Goal: Task Accomplishment & Management: Manage account settings

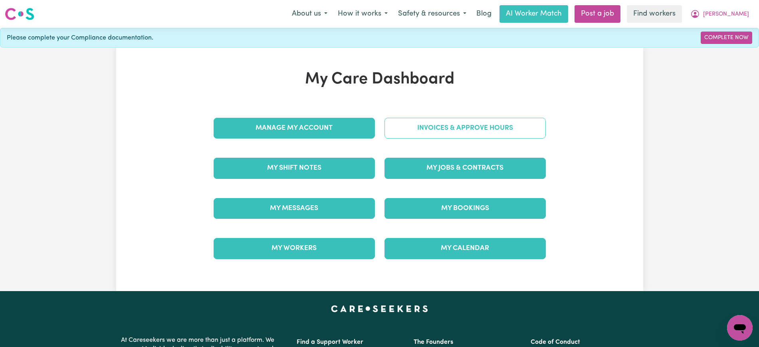
click at [442, 130] on link "Invoices & Approve Hours" at bounding box center [465, 128] width 161 height 21
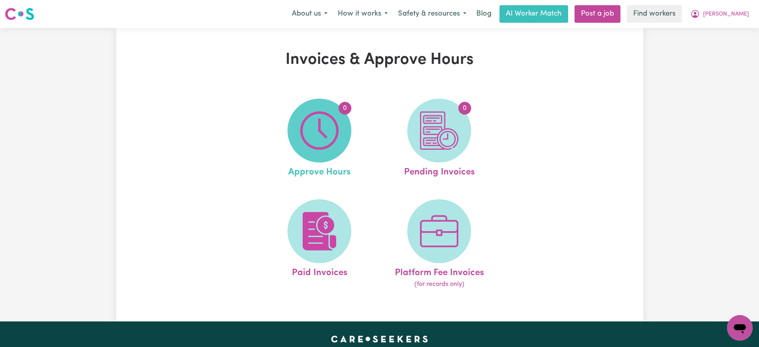
click at [341, 131] on span "0" at bounding box center [319, 131] width 64 height 64
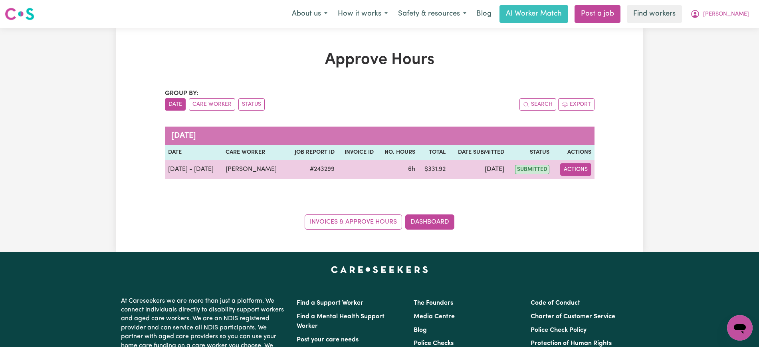
drag, startPoint x: 573, startPoint y: 168, endPoint x: 577, endPoint y: 174, distance: 7.3
click at [573, 168] on button "Actions" at bounding box center [575, 169] width 31 height 12
click at [584, 184] on link "View Job Report" at bounding box center [595, 188] width 68 height 16
select select "pm"
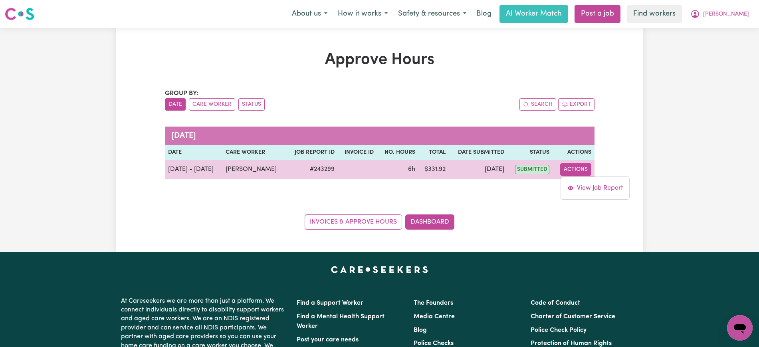
select select "pm"
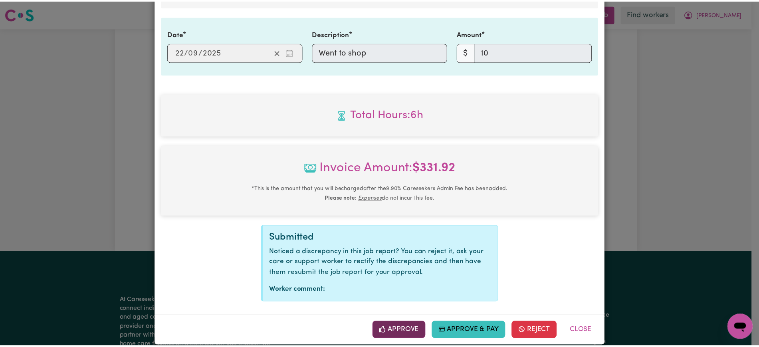
scroll to position [484, 0]
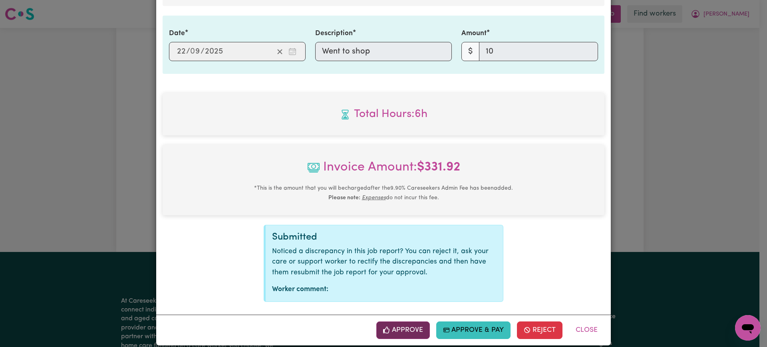
click at [418, 321] on button "Approve" at bounding box center [403, 330] width 54 height 18
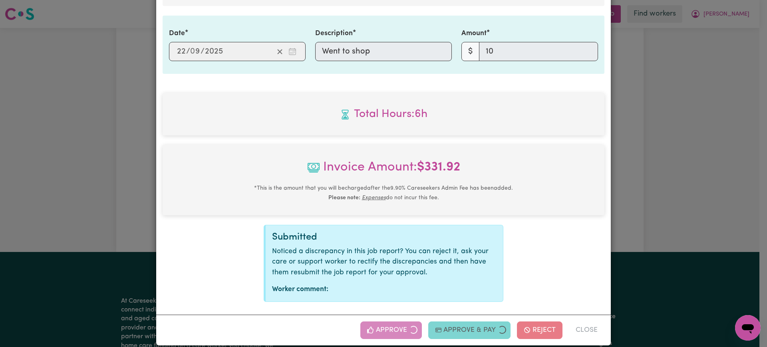
click at [729, 221] on div "Job Report # 243299 - [PERSON_NAME] Summary Job report # 243299 Client name: [P…" at bounding box center [383, 173] width 767 height 347
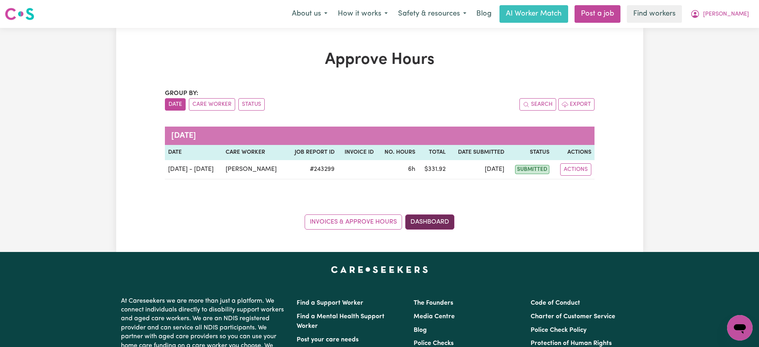
click at [426, 224] on link "Dashboard" at bounding box center [429, 221] width 49 height 15
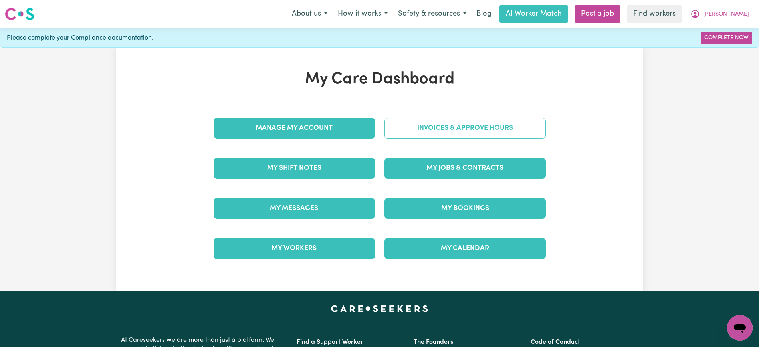
click at [434, 138] on link "Invoices & Approve Hours" at bounding box center [465, 128] width 161 height 21
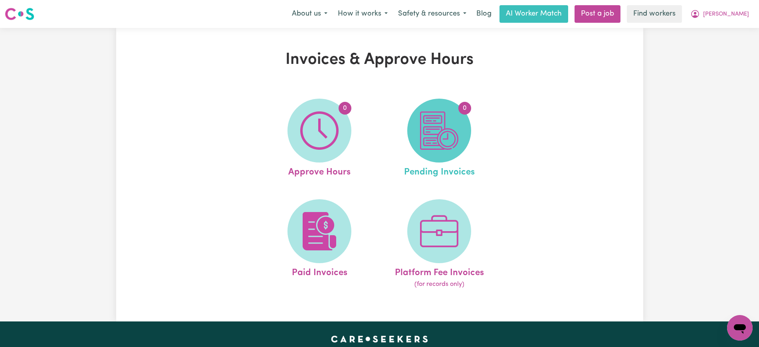
click at [439, 139] on img at bounding box center [439, 130] width 38 height 38
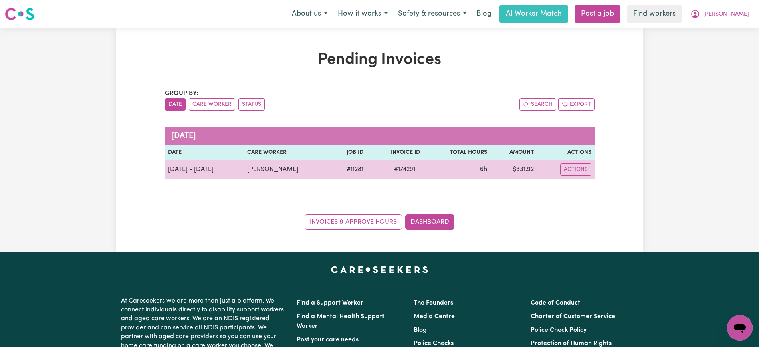
click at [400, 170] on span "# 174291" at bounding box center [404, 170] width 31 height 10
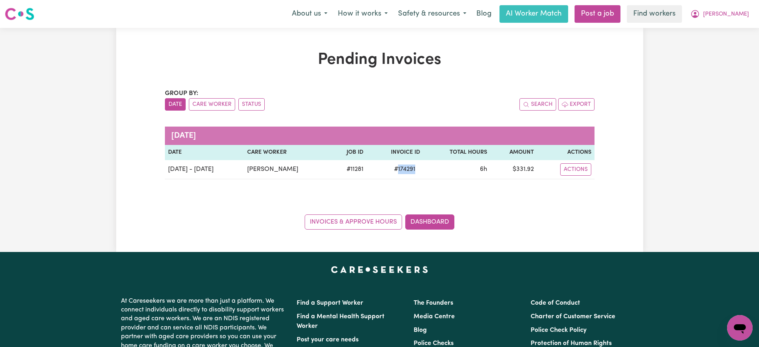
copy span "174291"
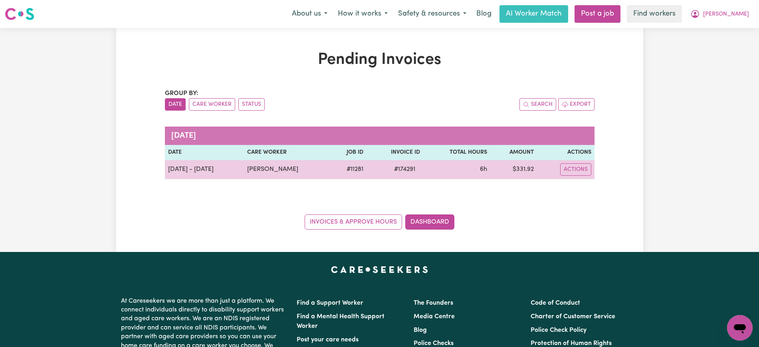
click at [517, 169] on td "$ 331.92" at bounding box center [513, 169] width 47 height 19
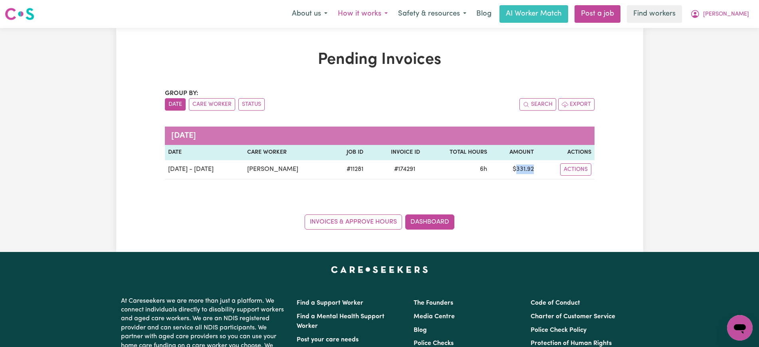
copy td "331.92"
click at [700, 13] on icon "My Account" at bounding box center [695, 14] width 10 height 10
click at [721, 43] on link "Logout" at bounding box center [722, 45] width 63 height 15
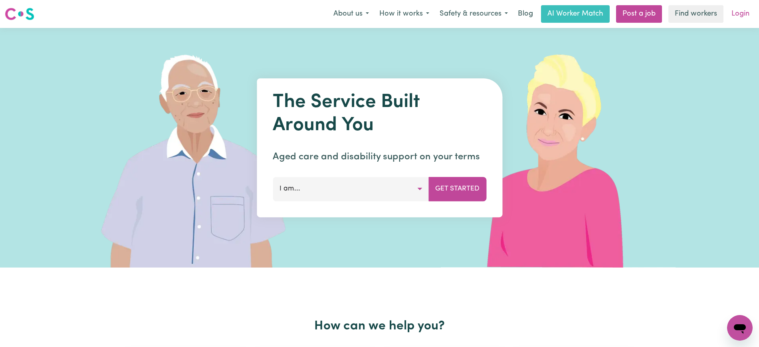
click at [738, 14] on link "Login" at bounding box center [741, 14] width 28 height 18
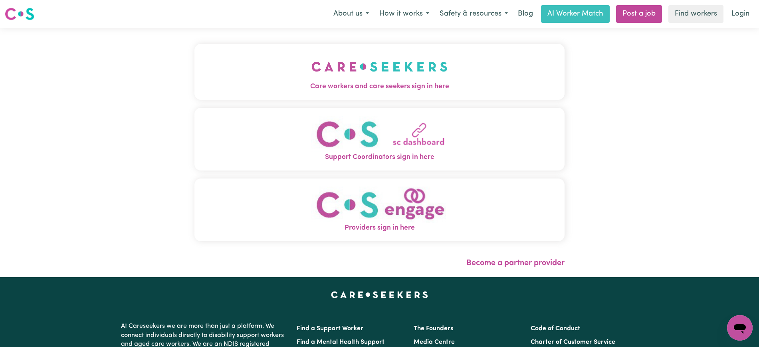
click at [351, 83] on span "Care workers and care seekers sign in here" at bounding box center [379, 86] width 370 height 10
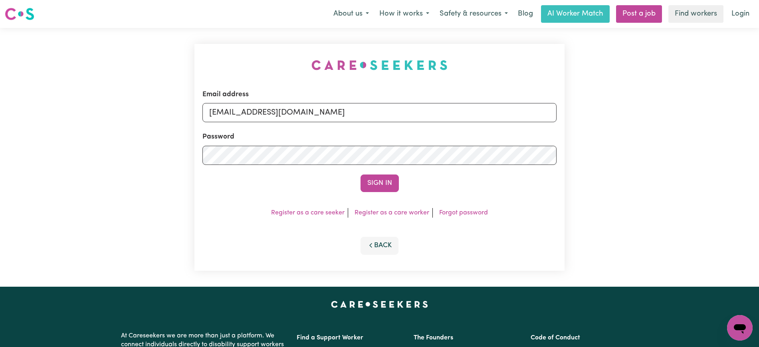
click at [214, 57] on div "Email address [EMAIL_ADDRESS][DOMAIN_NAME] Password Sign In Register as a care …" at bounding box center [380, 157] width 380 height 259
drag, startPoint x: 250, startPoint y: 115, endPoint x: 667, endPoint y: 119, distance: 417.3
click at [667, 119] on div "Email address [EMAIL_ADDRESS][DOMAIN_NAME] Password Sign In Register as a care …" at bounding box center [379, 157] width 759 height 259
type input "[EMAIL_ADDRESS][DOMAIN_NAME]"
click at [361, 174] on button "Sign In" at bounding box center [380, 183] width 38 height 18
